Goal: Transaction & Acquisition: Purchase product/service

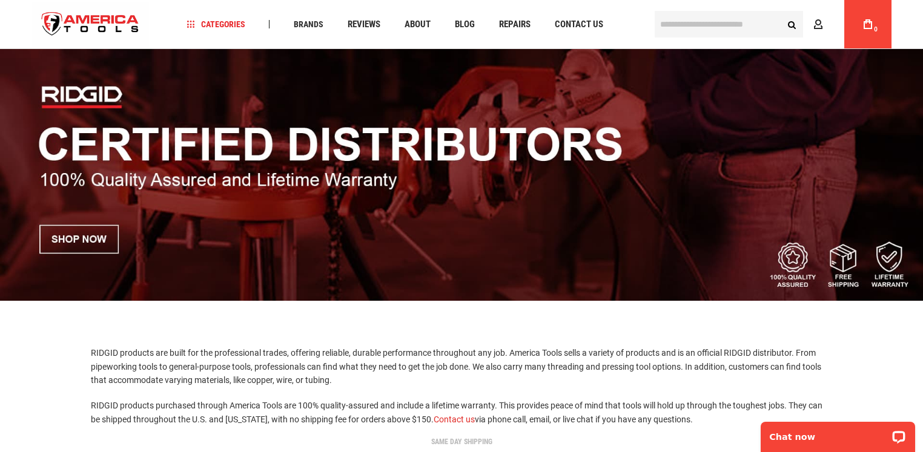
click at [98, 243] on img at bounding box center [461, 156] width 923 height 289
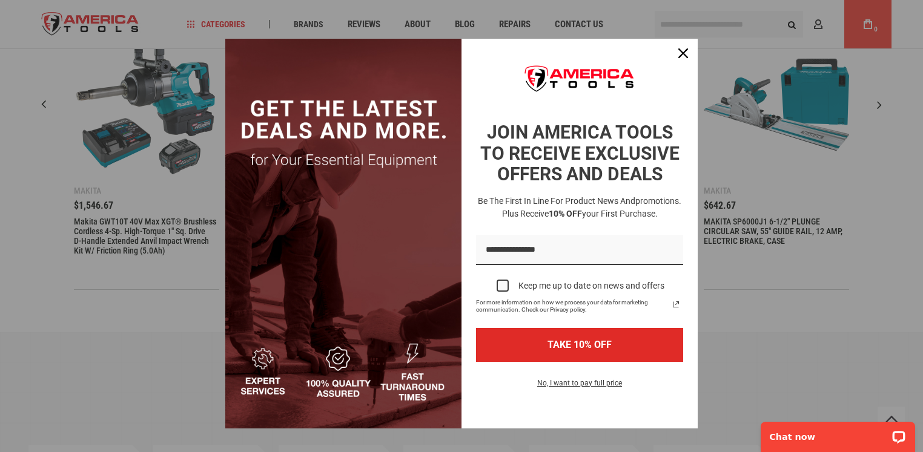
scroll to position [15, 0]
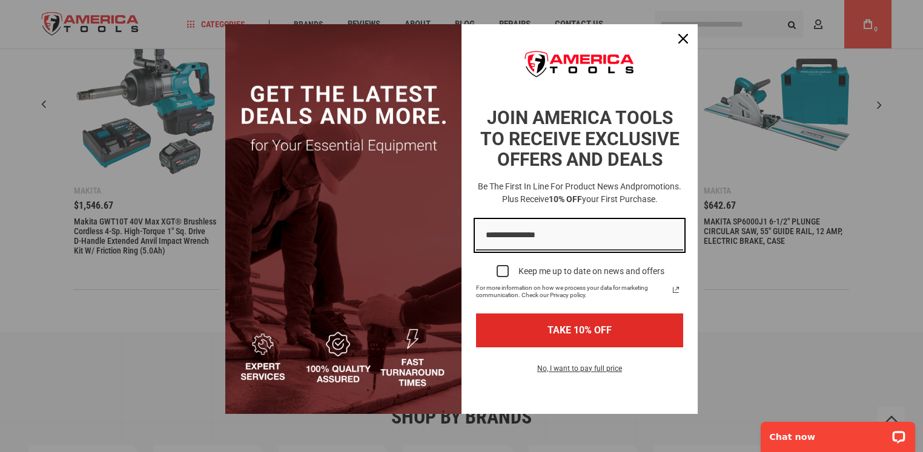
click at [485, 239] on input "Email field" at bounding box center [579, 235] width 207 height 31
type input "**********"
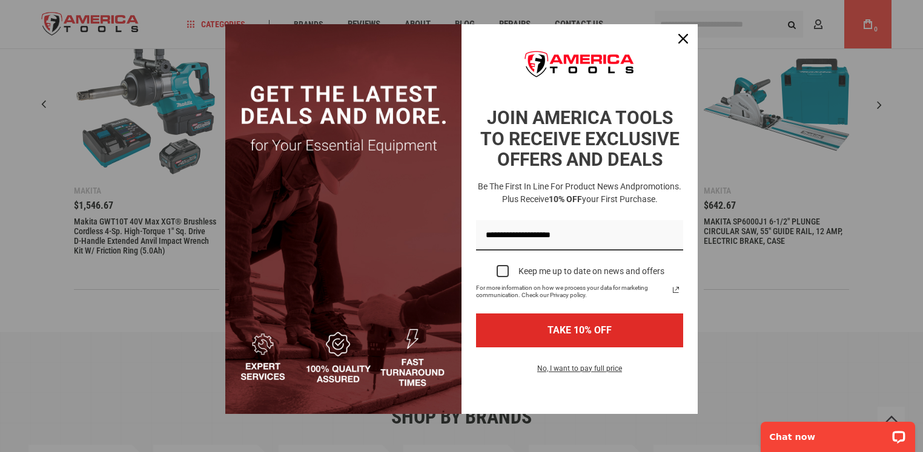
click at [499, 271] on div "Marketing offer form" at bounding box center [503, 271] width 12 height 12
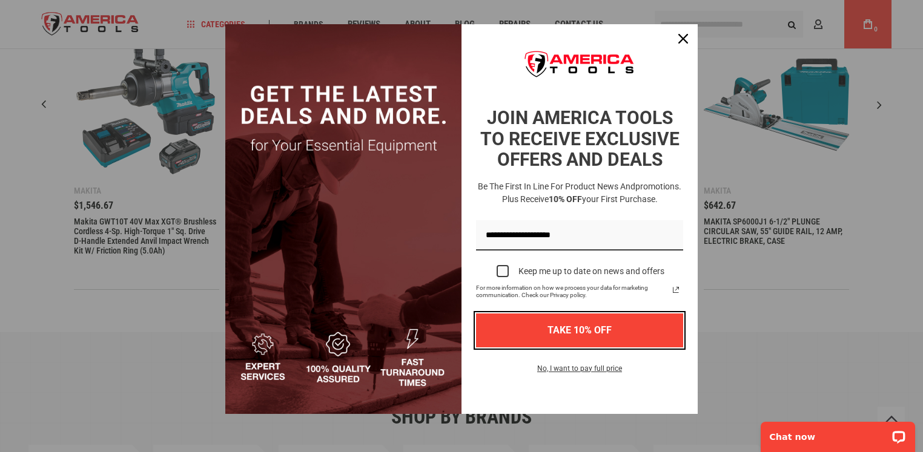
click at [550, 330] on button "TAKE 10% OFF" at bounding box center [579, 330] width 207 height 33
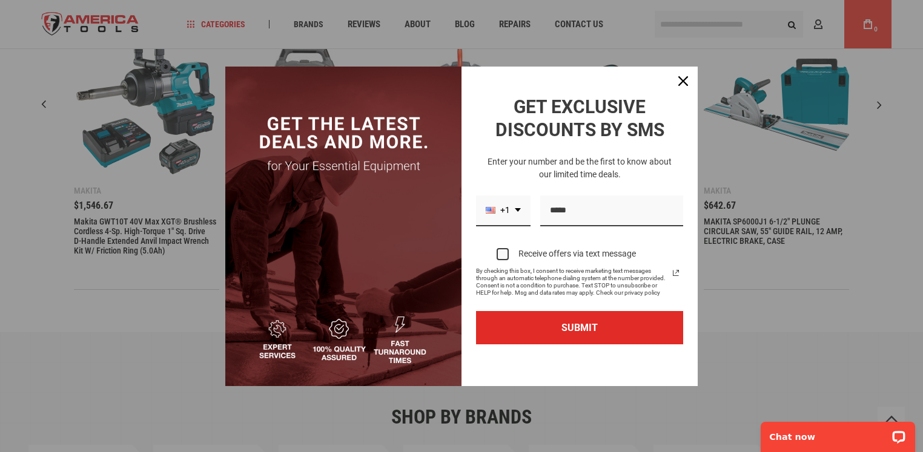
scroll to position [0, 0]
click at [518, 209] on icon "dropdown arrow" at bounding box center [518, 210] width 6 height 4
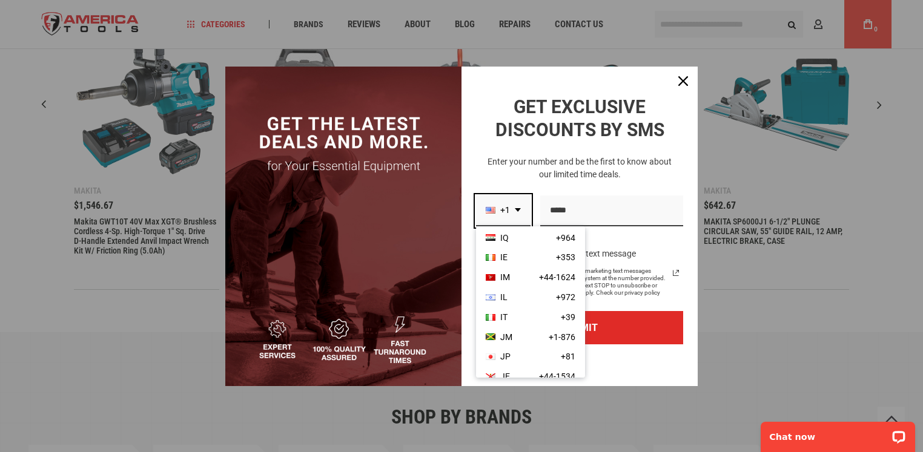
scroll to position [1999, 0]
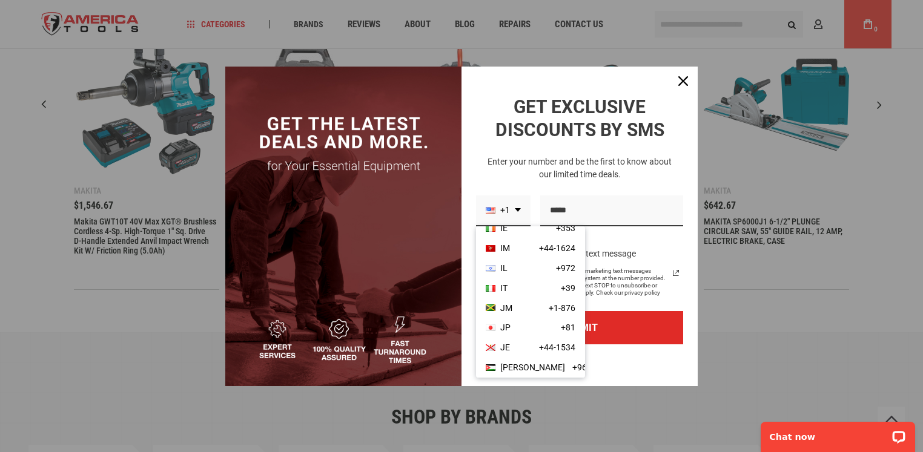
click at [491, 267] on div "Marketing offer form" at bounding box center [491, 268] width 10 height 7
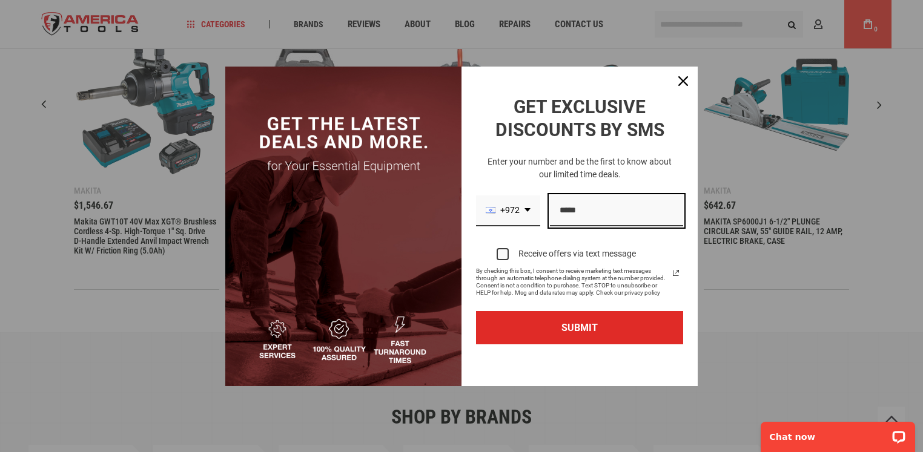
click at [561, 209] on input "Phone number field" at bounding box center [616, 211] width 133 height 31
drag, startPoint x: 577, startPoint y: 210, endPoint x: 558, endPoint y: 210, distance: 19.4
click at [558, 210] on input "**********" at bounding box center [616, 211] width 133 height 31
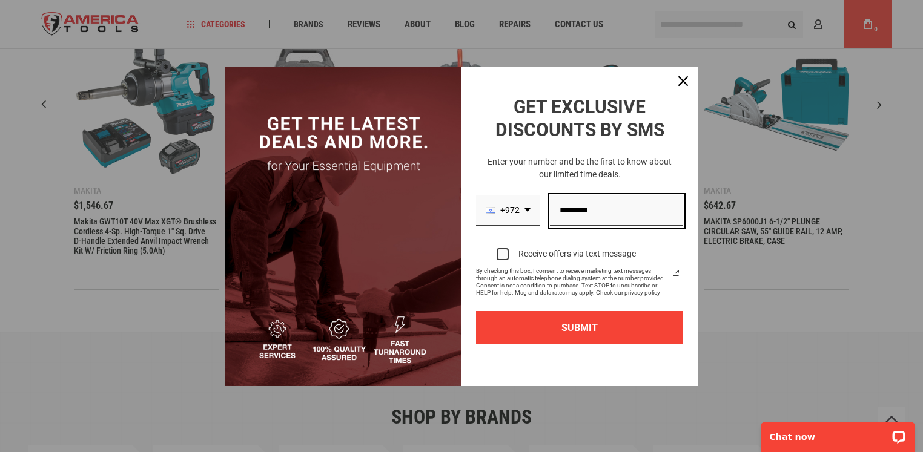
type input "*********"
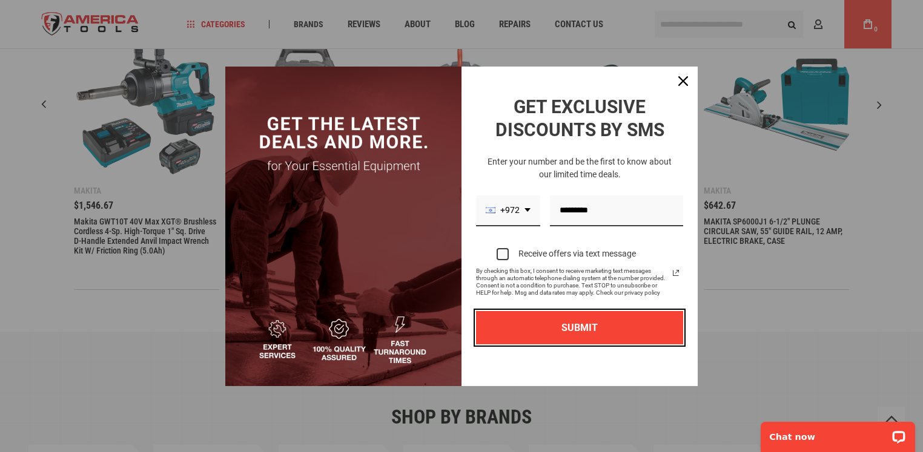
click at [577, 329] on button "SUBMIT" at bounding box center [579, 327] width 207 height 33
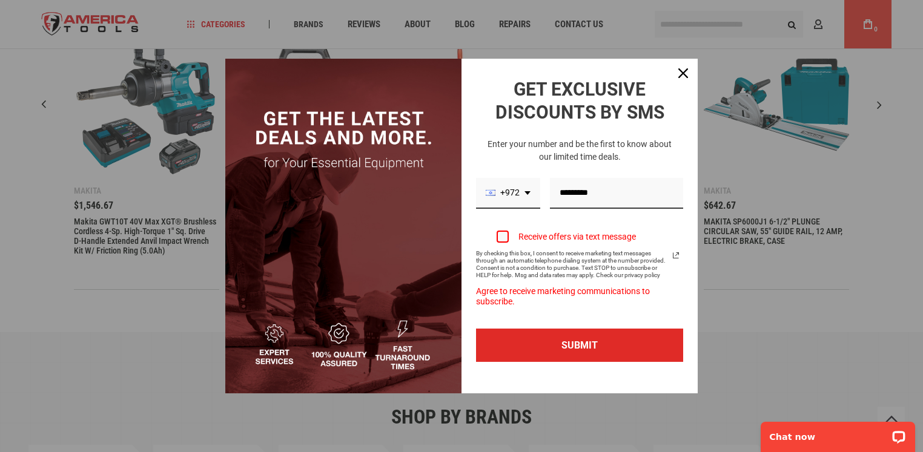
click at [505, 237] on div "Marketing offer form" at bounding box center [503, 237] width 12 height 12
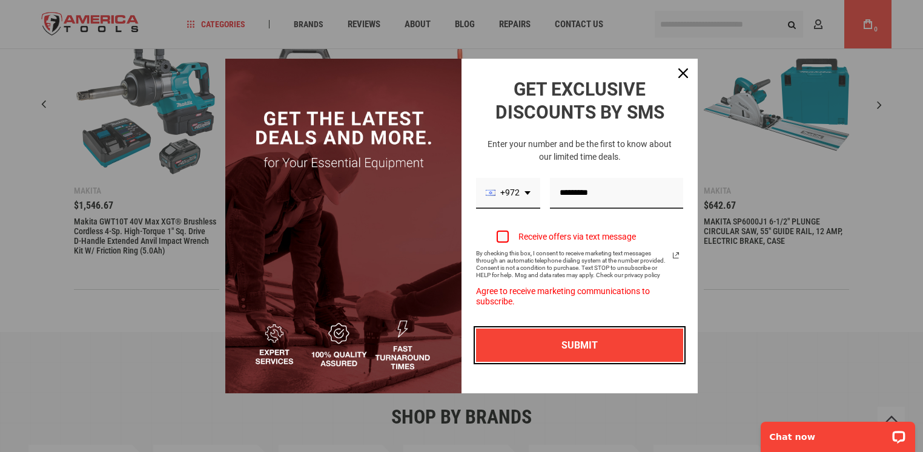
click at [577, 345] on button "SUBMIT" at bounding box center [579, 345] width 207 height 33
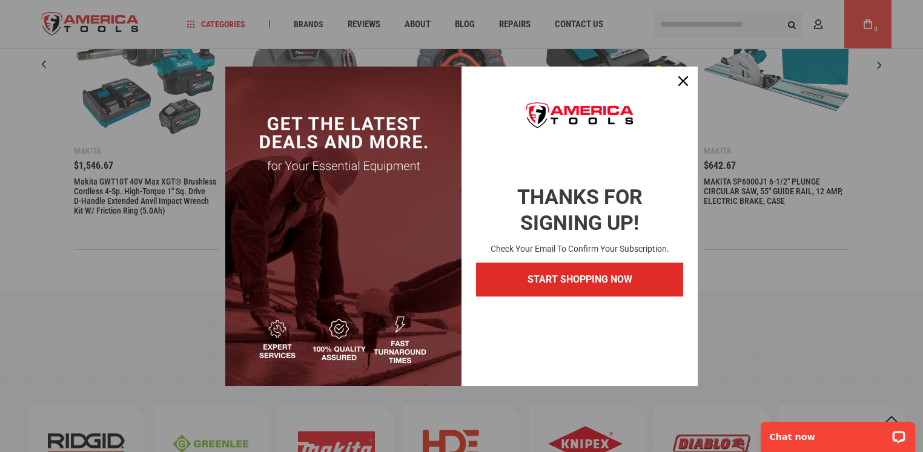
scroll to position [485, 0]
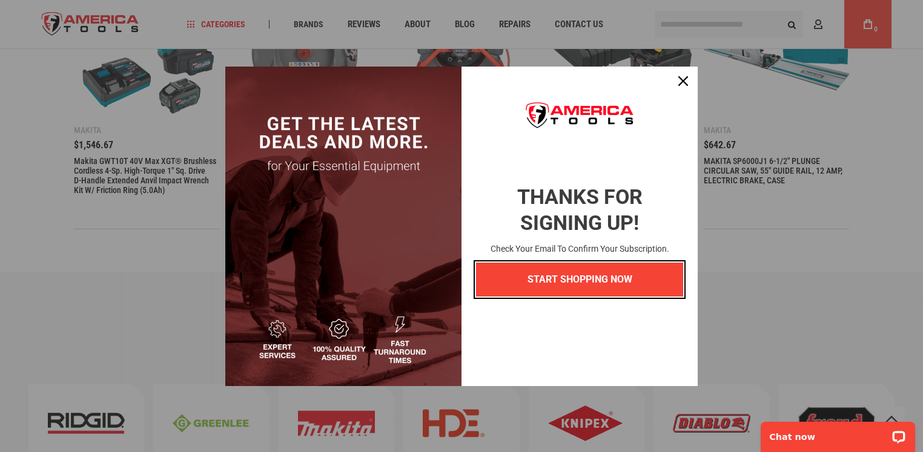
click at [569, 279] on button "START SHOPPING NOW" at bounding box center [579, 279] width 207 height 33
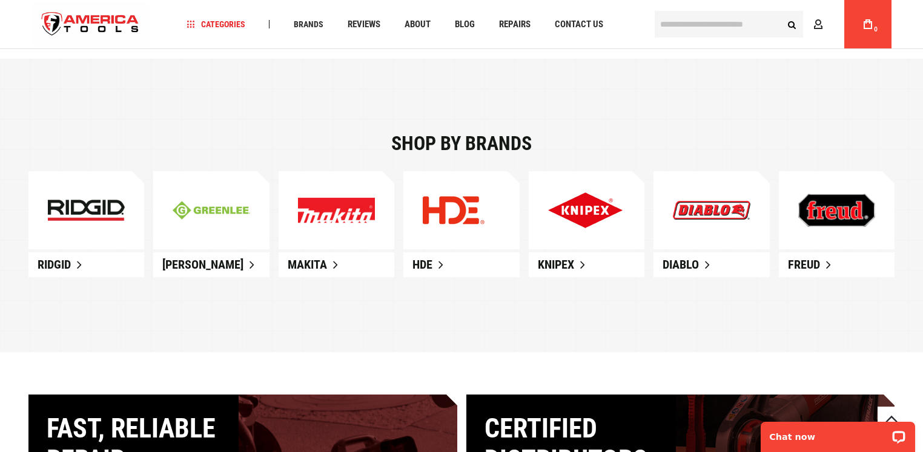
scroll to position [727, 0]
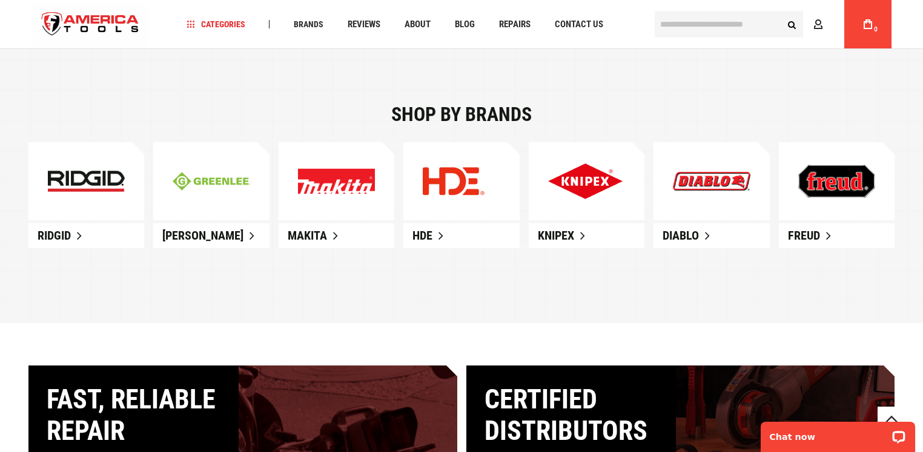
click at [90, 178] on img at bounding box center [86, 182] width 77 height 22
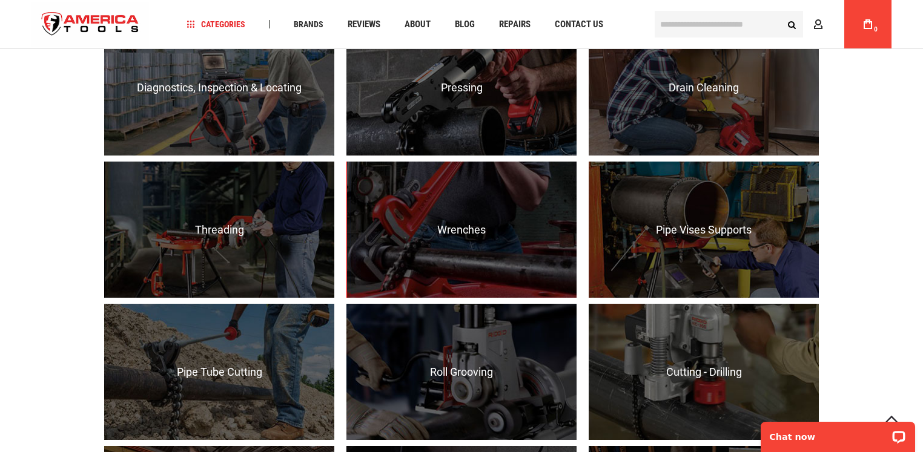
scroll to position [909, 0]
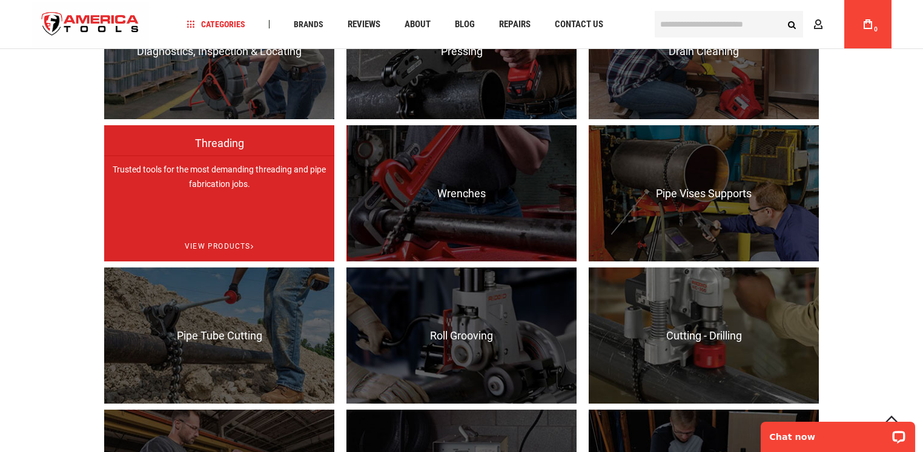
click at [218, 195] on p "Trusted tools for the most demanding threading and pipe fabrication jobs." at bounding box center [219, 224] width 230 height 136
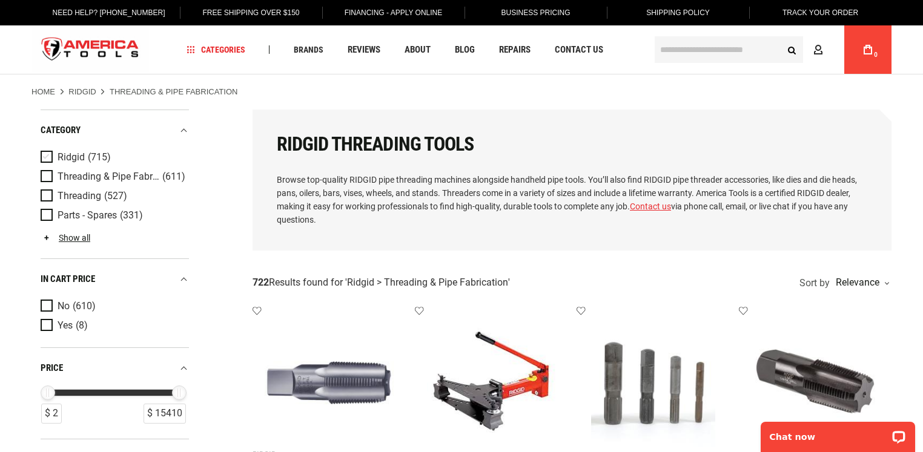
click at [47, 153] on span "Product Filters" at bounding box center [49, 157] width 17 height 13
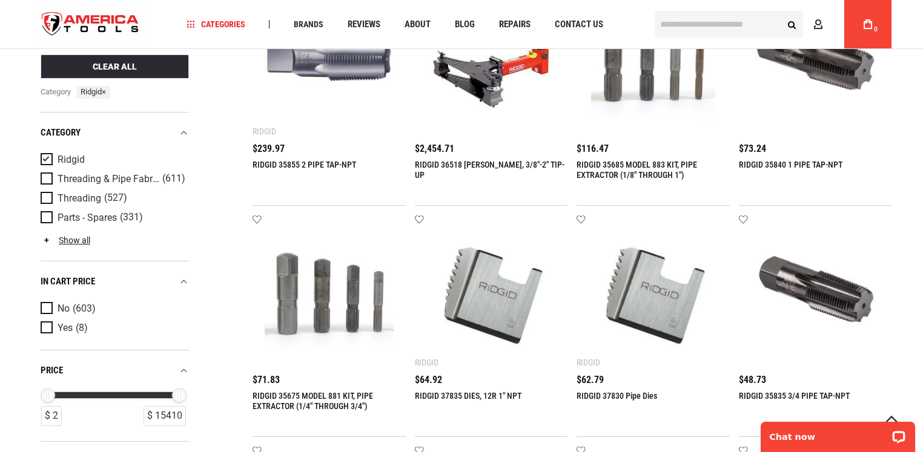
scroll to position [363, 0]
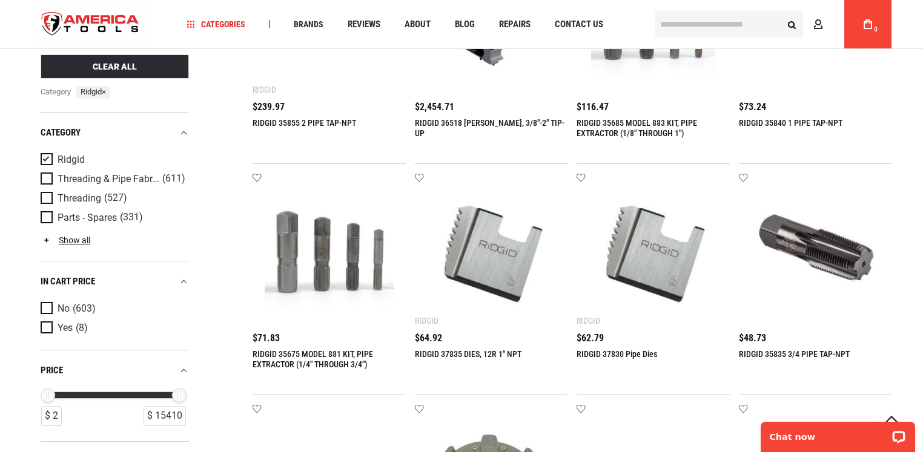
click at [657, 272] on img at bounding box center [653, 249] width 129 height 129
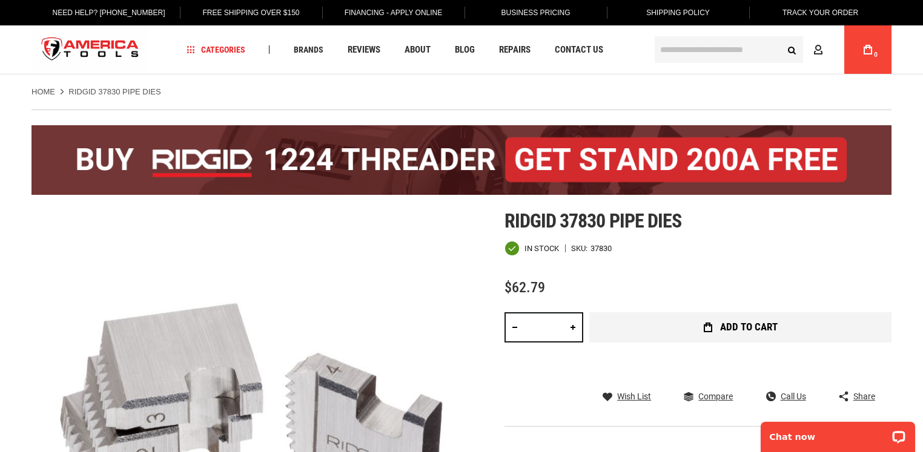
click at [729, 325] on span "Add to Cart" at bounding box center [749, 327] width 58 height 10
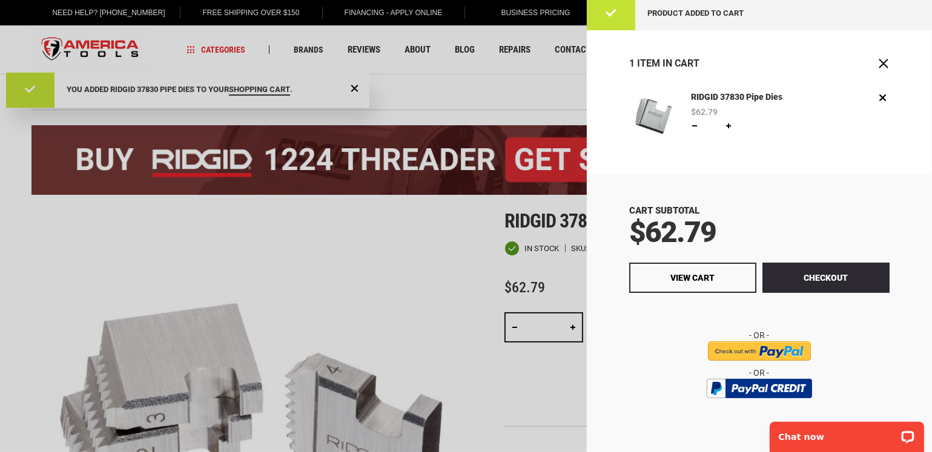
scroll to position [5, 0]
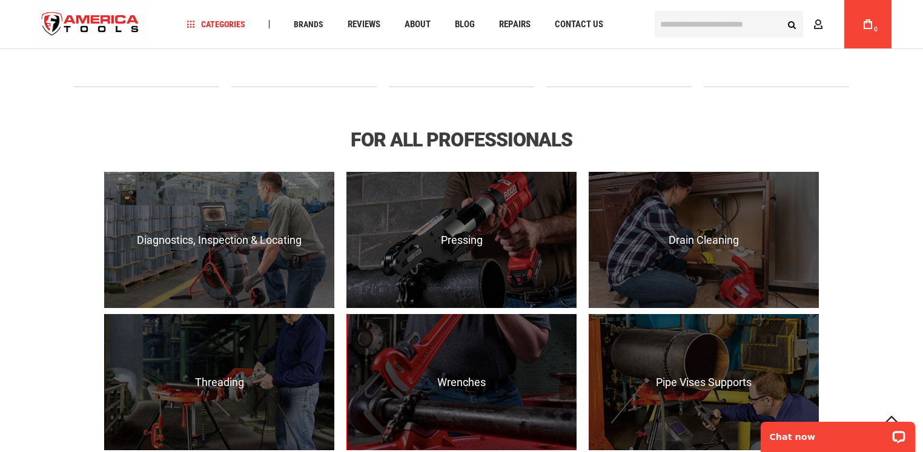
scroll to position [787, 0]
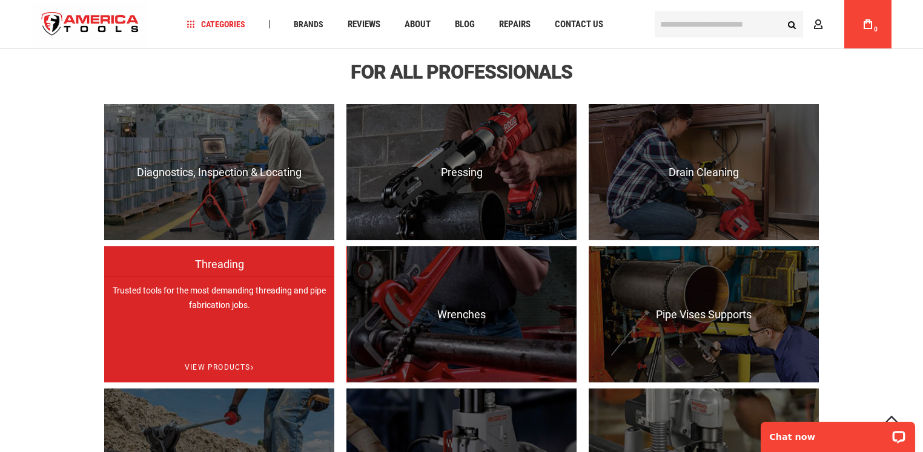
click at [216, 279] on p "Trusted tools for the most demanding threading and pipe fabrication jobs." at bounding box center [219, 345] width 230 height 136
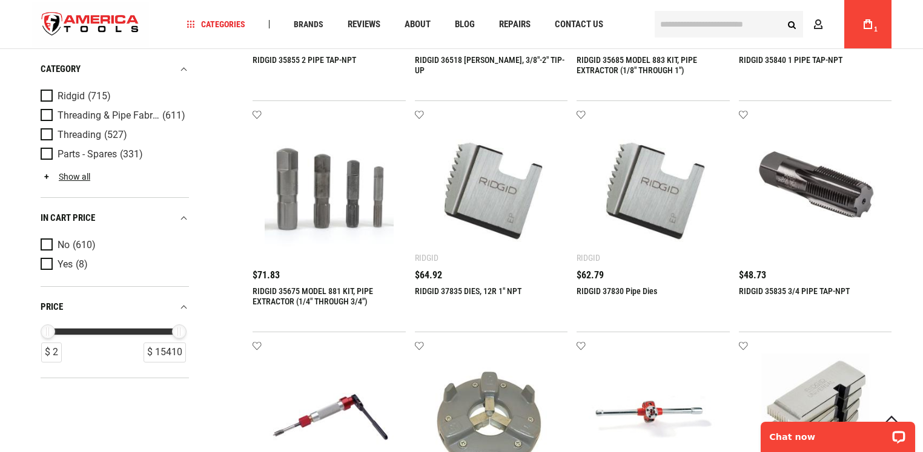
scroll to position [424, 0]
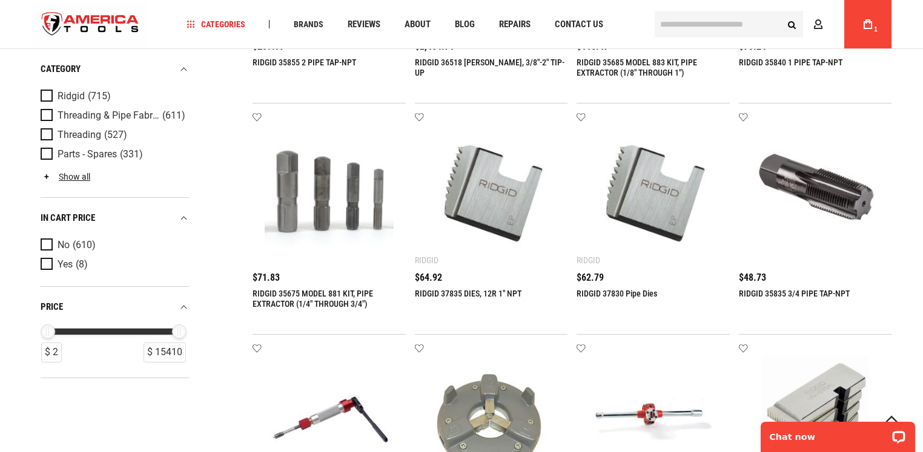
click at [494, 202] on img at bounding box center [491, 189] width 129 height 129
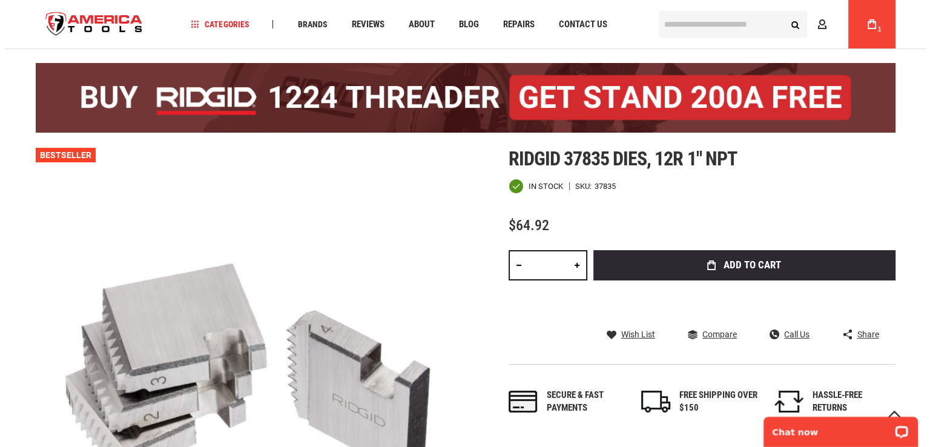
scroll to position [8, 0]
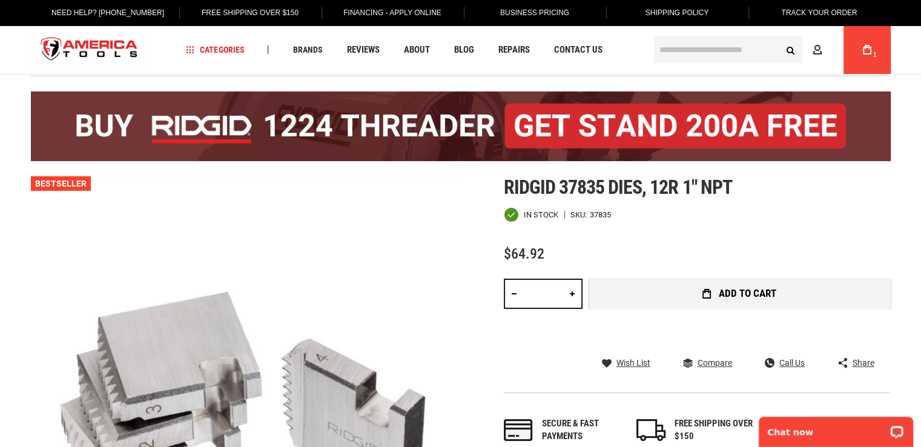
click at [737, 291] on span "Add to Cart" at bounding box center [748, 293] width 58 height 10
